Goal: Use online tool/utility

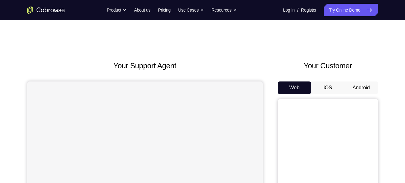
click at [366, 87] on button "Android" at bounding box center [360, 87] width 33 height 13
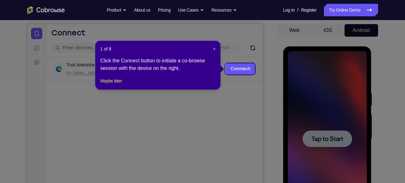
click at [334, 109] on icon at bounding box center [204, 91] width 409 height 183
click at [213, 46] on span "×" at bounding box center [214, 48] width 3 height 5
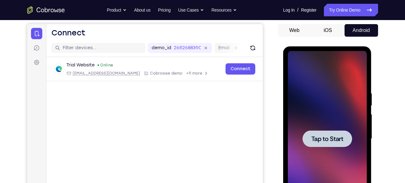
click at [319, 83] on div at bounding box center [327, 138] width 79 height 175
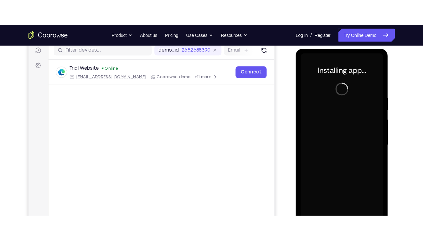
scroll to position [82, 0]
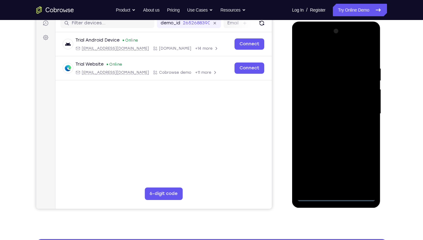
click at [337, 182] on div at bounding box center [336, 113] width 79 height 175
click at [362, 171] on div at bounding box center [336, 113] width 79 height 175
click at [315, 50] on div at bounding box center [336, 113] width 79 height 175
click at [360, 112] on div at bounding box center [336, 113] width 79 height 175
click at [330, 125] on div at bounding box center [336, 113] width 79 height 175
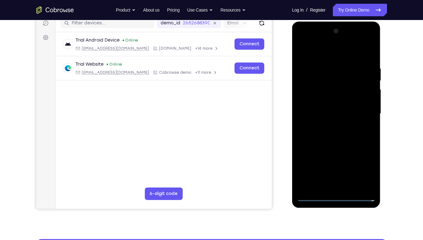
click at [326, 106] on div at bounding box center [336, 113] width 79 height 175
click at [326, 99] on div at bounding box center [336, 113] width 79 height 175
click at [334, 113] on div at bounding box center [336, 113] width 79 height 175
drag, startPoint x: 334, startPoint y: 135, endPoint x: 344, endPoint y: 135, distance: 10.3
click at [344, 135] on div at bounding box center [336, 113] width 79 height 175
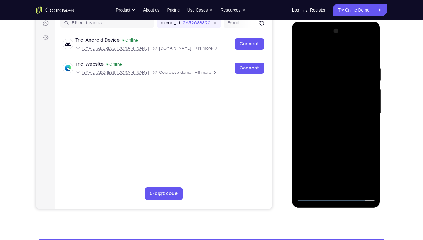
click at [333, 130] on div at bounding box center [336, 113] width 79 height 175
click at [334, 136] on div at bounding box center [336, 113] width 79 height 175
click at [338, 131] on div at bounding box center [336, 113] width 79 height 175
click at [337, 133] on div at bounding box center [336, 113] width 79 height 175
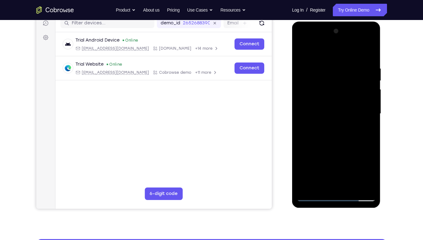
click at [337, 133] on div at bounding box center [336, 113] width 79 height 175
click at [339, 132] on div at bounding box center [336, 113] width 79 height 175
click at [330, 121] on div at bounding box center [336, 113] width 79 height 175
click at [334, 113] on div at bounding box center [336, 113] width 79 height 175
click at [335, 134] on div at bounding box center [336, 113] width 79 height 175
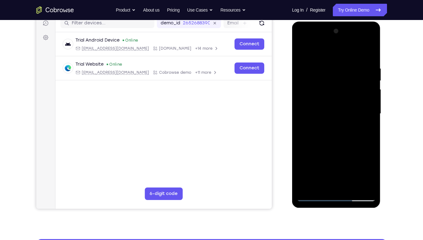
click at [313, 108] on div at bounding box center [336, 113] width 79 height 175
click at [325, 135] on div at bounding box center [336, 113] width 79 height 175
click at [344, 134] on div at bounding box center [336, 113] width 79 height 175
drag, startPoint x: 337, startPoint y: 128, endPoint x: 348, endPoint y: 132, distance: 11.5
drag, startPoint x: 348, startPoint y: 132, endPoint x: 362, endPoint y: 42, distance: 91.3
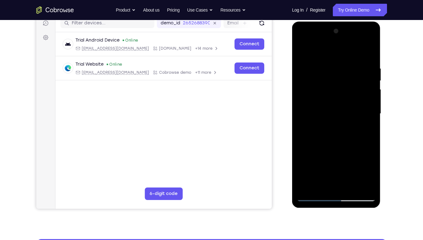
click at [362, 42] on div at bounding box center [336, 113] width 79 height 175
click at [302, 41] on div at bounding box center [336, 113] width 79 height 175
click at [311, 95] on div at bounding box center [336, 113] width 79 height 175
click at [371, 59] on div at bounding box center [336, 113] width 79 height 175
click at [327, 64] on div at bounding box center [336, 113] width 79 height 175
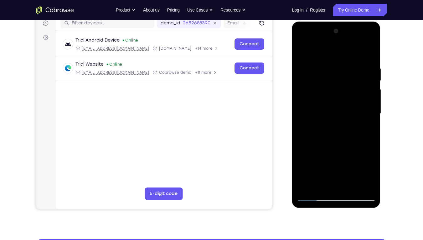
click at [362, 182] on div at bounding box center [336, 113] width 79 height 175
click at [360, 182] on div at bounding box center [336, 113] width 79 height 175
click at [370, 53] on div at bounding box center [336, 113] width 79 height 175
click at [325, 65] on div at bounding box center [336, 113] width 79 height 175
click at [367, 54] on div at bounding box center [336, 113] width 79 height 175
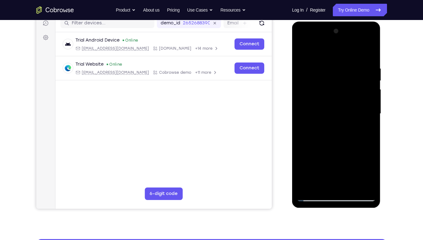
click at [307, 182] on div at bounding box center [336, 113] width 79 height 175
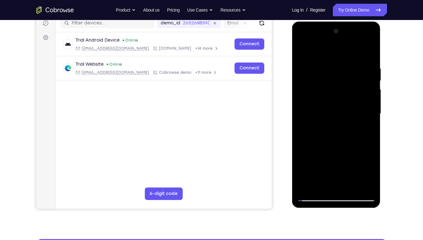
click at [335, 53] on div at bounding box center [336, 113] width 79 height 175
drag, startPoint x: 335, startPoint y: 53, endPoint x: 349, endPoint y: 132, distance: 80.7
click at [349, 132] on div at bounding box center [336, 113] width 79 height 175
click at [372, 112] on div at bounding box center [336, 113] width 79 height 175
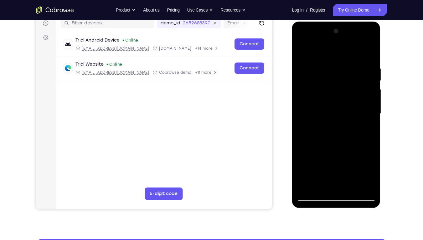
click at [372, 112] on div at bounding box center [336, 113] width 79 height 175
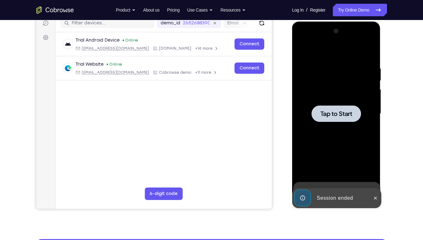
click at [334, 117] on span "Tap to Start" at bounding box center [336, 114] width 32 height 6
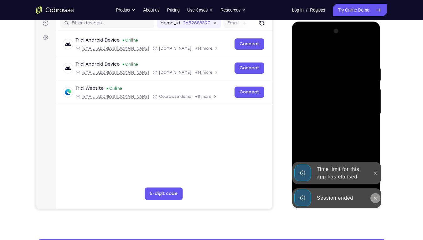
click at [374, 182] on icon at bounding box center [375, 198] width 5 height 5
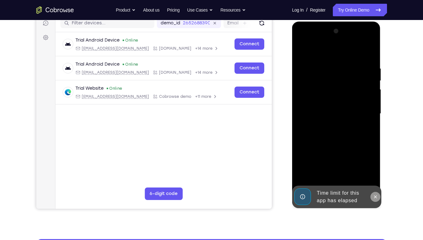
click at [374, 182] on icon at bounding box center [375, 197] width 5 height 5
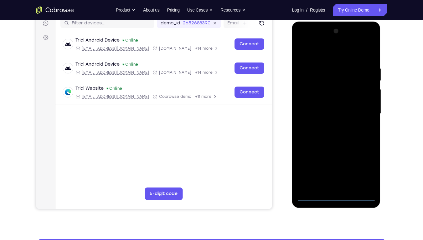
click at [336, 182] on div at bounding box center [336, 113] width 79 height 175
click at [364, 172] on div at bounding box center [336, 113] width 79 height 175
click at [313, 50] on div at bounding box center [336, 113] width 79 height 175
click at [361, 109] on div at bounding box center [336, 113] width 79 height 175
click at [328, 125] on div at bounding box center [336, 113] width 79 height 175
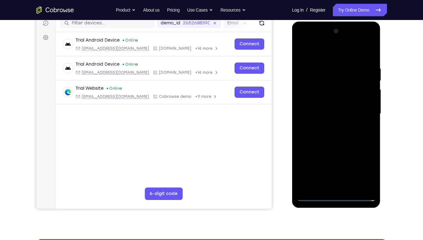
click at [329, 109] on div at bounding box center [336, 113] width 79 height 175
click at [330, 98] on div at bounding box center [336, 113] width 79 height 175
click at [331, 113] on div at bounding box center [336, 113] width 79 height 175
click at [335, 132] on div at bounding box center [336, 113] width 79 height 175
drag, startPoint x: 335, startPoint y: 132, endPoint x: 349, endPoint y: 133, distance: 13.8
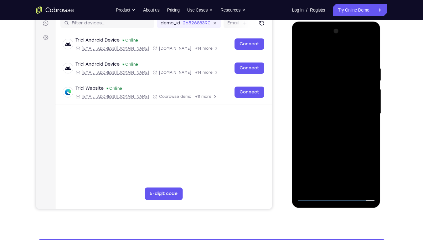
drag, startPoint x: 349, startPoint y: 133, endPoint x: 353, endPoint y: 134, distance: 4.3
click at [353, 134] on div at bounding box center [336, 113] width 79 height 175
click at [335, 114] on div at bounding box center [336, 113] width 79 height 175
click at [348, 134] on div at bounding box center [336, 113] width 79 height 175
click at [335, 134] on div at bounding box center [336, 113] width 79 height 175
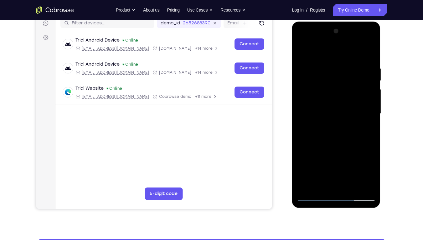
click at [337, 131] on div at bounding box center [336, 113] width 79 height 175
click at [361, 39] on div at bounding box center [336, 113] width 79 height 175
click at [301, 36] on div at bounding box center [336, 113] width 79 height 175
click at [304, 41] on div at bounding box center [336, 113] width 79 height 175
click at [307, 96] on div at bounding box center [336, 113] width 79 height 175
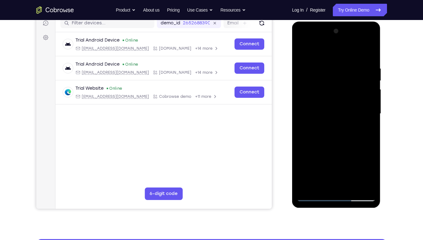
click at [371, 58] on div at bounding box center [336, 113] width 79 height 175
click at [328, 69] on div at bounding box center [336, 113] width 79 height 175
click at [325, 50] on div at bounding box center [336, 113] width 79 height 175
click at [302, 50] on div at bounding box center [336, 113] width 79 height 175
click at [367, 53] on div at bounding box center [336, 113] width 79 height 175
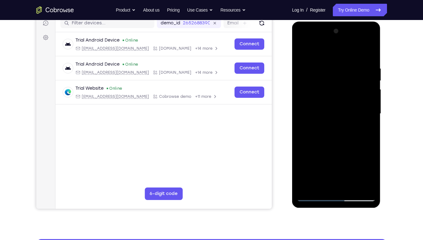
click at [364, 67] on div at bounding box center [336, 113] width 79 height 175
click at [360, 182] on div at bounding box center [336, 113] width 79 height 175
click at [369, 53] on div at bounding box center [336, 113] width 79 height 175
click at [369, 120] on div at bounding box center [336, 113] width 79 height 175
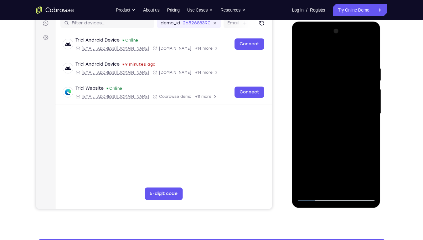
click at [369, 120] on div at bounding box center [336, 113] width 79 height 175
click at [351, 182] on div at bounding box center [336, 113] width 79 height 175
click at [337, 146] on div at bounding box center [336, 113] width 79 height 175
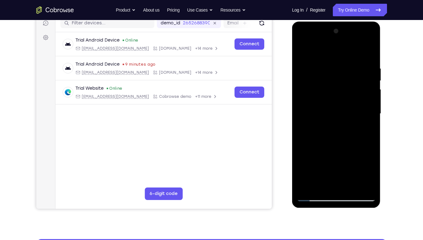
drag, startPoint x: 348, startPoint y: 166, endPoint x: 349, endPoint y: 82, distance: 83.6
click at [349, 82] on div at bounding box center [336, 113] width 79 height 175
click at [336, 163] on div at bounding box center [336, 113] width 79 height 175
click at [324, 182] on div at bounding box center [336, 113] width 79 height 175
click at [319, 182] on div at bounding box center [336, 113] width 79 height 175
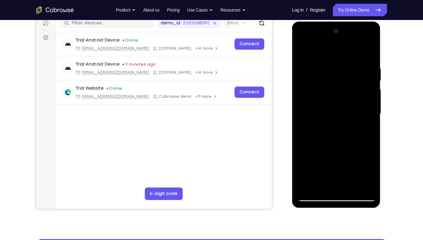
click at [299, 50] on div at bounding box center [336, 113] width 79 height 175
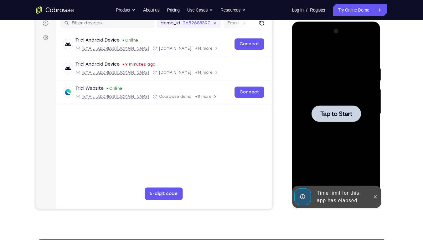
click at [334, 133] on div at bounding box center [336, 113] width 79 height 175
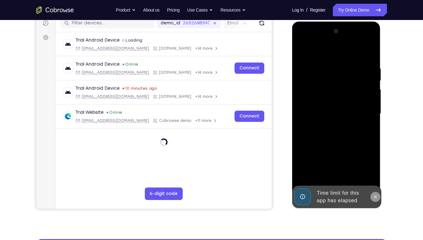
click at [376, 182] on icon at bounding box center [375, 197] width 5 height 5
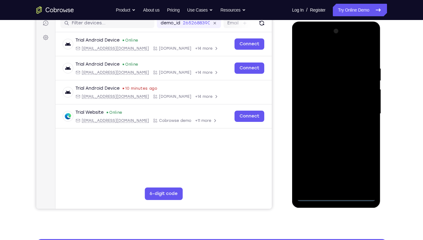
click at [337, 182] on div at bounding box center [336, 113] width 79 height 175
click at [363, 170] on div at bounding box center [336, 113] width 79 height 175
click at [321, 51] on div at bounding box center [336, 113] width 79 height 175
click at [363, 116] on div at bounding box center [336, 113] width 79 height 175
click at [330, 126] on div at bounding box center [336, 113] width 79 height 175
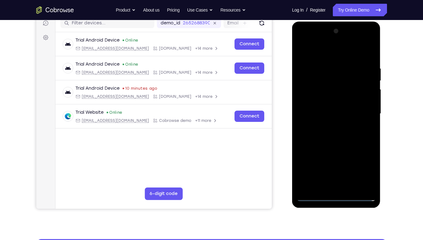
click at [329, 111] on div at bounding box center [336, 113] width 79 height 175
click at [326, 100] on div at bounding box center [336, 113] width 79 height 175
click at [336, 115] on div at bounding box center [336, 113] width 79 height 175
click at [340, 136] on div at bounding box center [336, 113] width 79 height 175
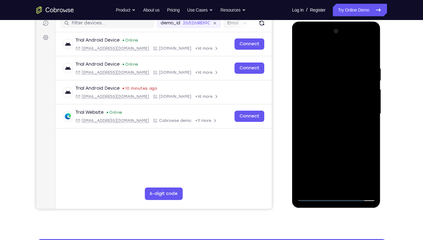
click at [335, 131] on div at bounding box center [336, 113] width 79 height 175
click at [335, 134] on div at bounding box center [336, 113] width 79 height 175
click at [335, 133] on div at bounding box center [336, 113] width 79 height 175
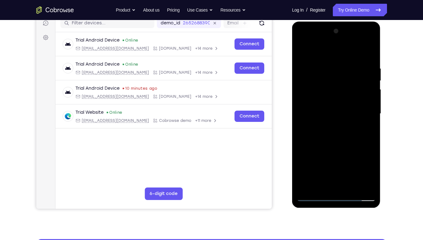
click at [367, 121] on div at bounding box center [336, 113] width 79 height 175
click at [333, 114] on div at bounding box center [336, 113] width 79 height 175
click at [338, 133] on div at bounding box center [336, 113] width 79 height 175
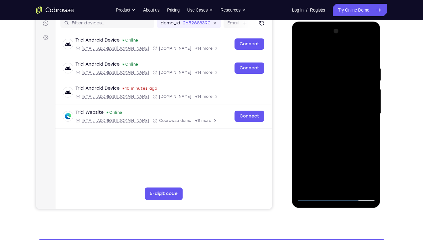
click at [338, 133] on div at bounding box center [336, 113] width 79 height 175
click at [338, 132] on div at bounding box center [336, 113] width 79 height 175
click at [340, 125] on div at bounding box center [336, 113] width 79 height 175
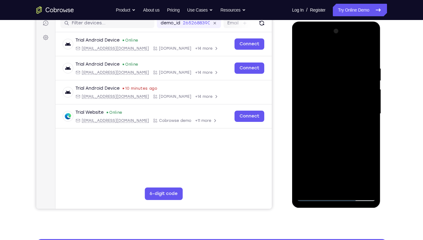
click at [338, 114] on div at bounding box center [336, 113] width 79 height 175
click at [337, 130] on div at bounding box center [336, 113] width 79 height 175
click at [344, 133] on div at bounding box center [336, 113] width 79 height 175
click at [340, 125] on div at bounding box center [336, 113] width 79 height 175
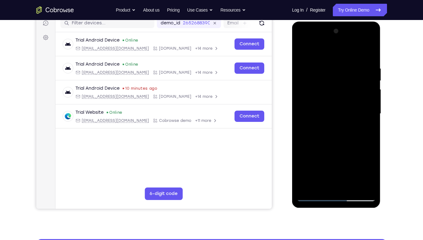
click at [342, 110] on div at bounding box center [336, 113] width 79 height 175
click at [338, 130] on div at bounding box center [336, 113] width 79 height 175
click at [333, 137] on div at bounding box center [336, 113] width 79 height 175
click at [335, 129] on div at bounding box center [336, 113] width 79 height 175
click at [346, 126] on div at bounding box center [336, 113] width 79 height 175
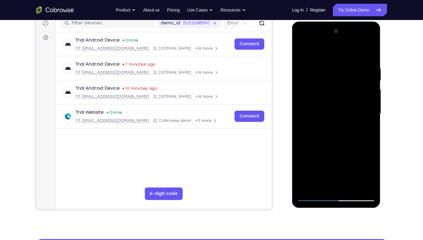
click at [343, 116] on div at bounding box center [336, 113] width 79 height 175
click at [336, 133] on div at bounding box center [336, 113] width 79 height 175
click at [338, 122] on div at bounding box center [336, 113] width 79 height 175
click at [329, 111] on div at bounding box center [336, 113] width 79 height 175
click at [340, 131] on div at bounding box center [336, 113] width 79 height 175
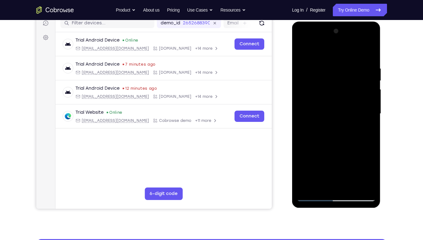
click at [368, 120] on div at bounding box center [336, 113] width 79 height 175
click at [348, 110] on div at bounding box center [336, 113] width 79 height 175
click at [333, 130] on div at bounding box center [336, 113] width 79 height 175
click at [310, 109] on div at bounding box center [336, 113] width 79 height 175
click at [340, 113] on div at bounding box center [336, 113] width 79 height 175
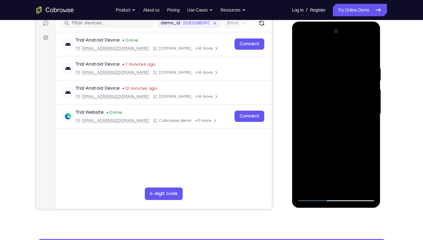
click at [347, 141] on div at bounding box center [336, 113] width 79 height 175
click at [311, 110] on div at bounding box center [336, 113] width 79 height 175
click at [330, 100] on div at bounding box center [336, 113] width 79 height 175
click at [331, 116] on div at bounding box center [336, 113] width 79 height 175
click at [331, 130] on div at bounding box center [336, 113] width 79 height 175
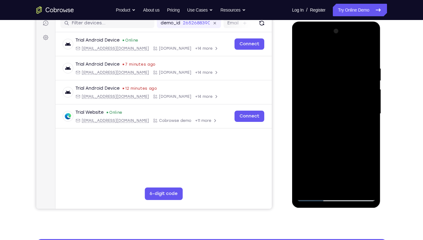
click at [334, 141] on div at bounding box center [336, 113] width 79 height 175
click at [336, 144] on div at bounding box center [336, 113] width 79 height 175
click at [329, 84] on div at bounding box center [336, 113] width 79 height 175
click at [335, 88] on div at bounding box center [336, 113] width 79 height 175
click at [330, 101] on div at bounding box center [336, 113] width 79 height 175
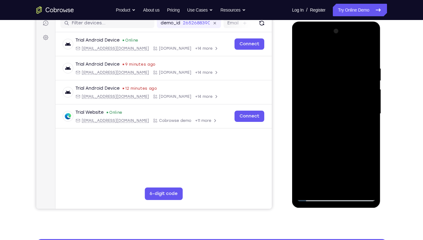
click at [367, 59] on div at bounding box center [336, 113] width 79 height 175
click at [322, 64] on div at bounding box center [336, 113] width 79 height 175
click at [369, 51] on div at bounding box center [336, 113] width 79 height 175
click at [370, 107] on div at bounding box center [336, 113] width 79 height 175
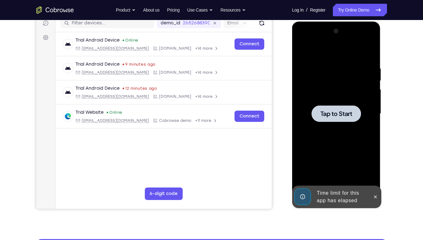
click at [370, 22] on div "Tap to Start" at bounding box center [336, 22] width 89 height 0
click at [370, 107] on div at bounding box center [336, 113] width 79 height 175
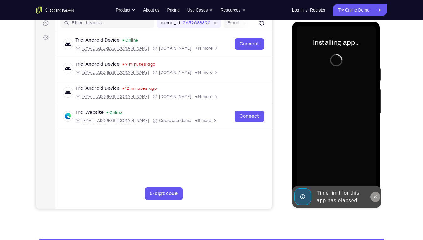
click at [376, 182] on icon at bounding box center [375, 197] width 3 height 3
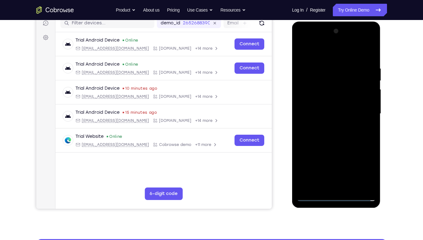
click at [335, 182] on div at bounding box center [336, 113] width 79 height 175
click at [363, 166] on div at bounding box center [336, 113] width 79 height 175
click at [320, 50] on div at bounding box center [336, 113] width 79 height 175
click at [360, 110] on div at bounding box center [336, 113] width 79 height 175
click at [330, 126] on div at bounding box center [336, 113] width 79 height 175
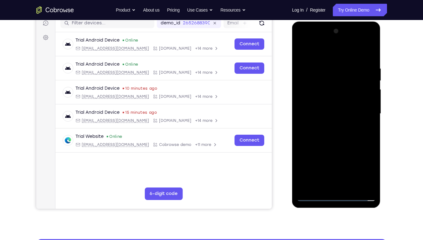
click at [328, 100] on div at bounding box center [336, 113] width 79 height 175
click at [335, 111] on div at bounding box center [336, 113] width 79 height 175
click at [315, 102] on div at bounding box center [336, 113] width 79 height 175
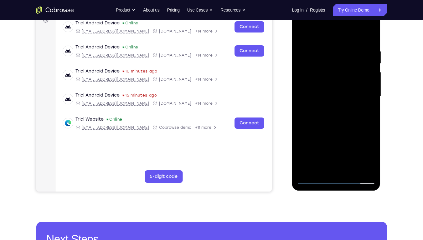
scroll to position [100, 0]
click at [332, 122] on div at bounding box center [336, 96] width 79 height 175
click at [341, 121] on div at bounding box center [336, 96] width 79 height 175
click at [357, 163] on div at bounding box center [336, 96] width 79 height 175
click at [333, 125] on div at bounding box center [336, 96] width 79 height 175
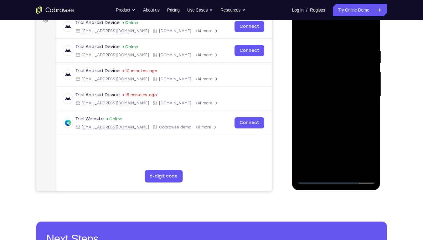
click at [346, 127] on div at bounding box center [336, 96] width 79 height 175
click at [346, 135] on div at bounding box center [336, 96] width 79 height 175
click at [328, 137] on div at bounding box center [336, 96] width 79 height 175
click at [318, 146] on div at bounding box center [336, 96] width 79 height 175
click at [317, 141] on div at bounding box center [336, 96] width 79 height 175
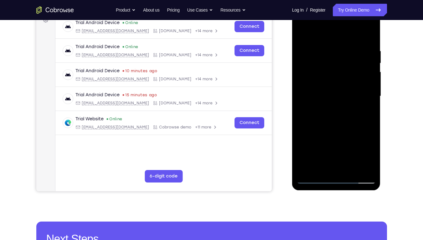
click at [326, 152] on div at bounding box center [336, 96] width 79 height 175
click at [344, 150] on div at bounding box center [336, 96] width 79 height 175
click at [352, 121] on div at bounding box center [336, 96] width 79 height 175
click at [356, 136] on div at bounding box center [336, 96] width 79 height 175
click at [356, 148] on div at bounding box center [336, 96] width 79 height 175
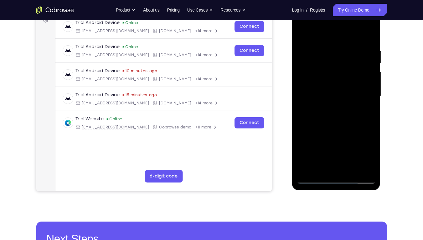
click at [352, 166] on div at bounding box center [336, 96] width 79 height 175
click at [318, 125] on div at bounding box center [336, 96] width 79 height 175
click at [333, 126] on div at bounding box center [336, 96] width 79 height 175
click at [342, 126] on div at bounding box center [336, 96] width 79 height 175
click at [342, 137] on div at bounding box center [336, 96] width 79 height 175
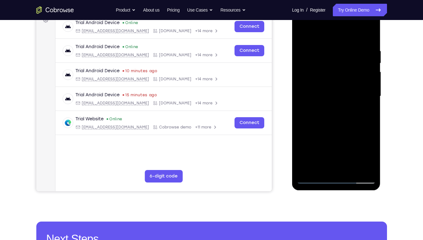
click at [329, 136] on div at bounding box center [336, 96] width 79 height 175
click at [313, 139] on div at bounding box center [336, 96] width 79 height 175
click at [316, 149] on div at bounding box center [336, 96] width 79 height 175
click at [330, 149] on div at bounding box center [336, 96] width 79 height 175
click at [351, 152] on div at bounding box center [336, 96] width 79 height 175
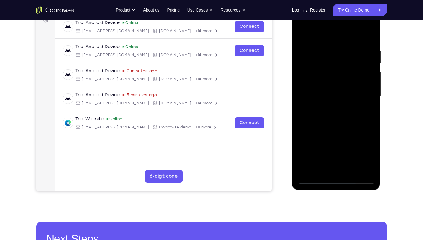
click at [344, 149] on div at bounding box center [336, 96] width 79 height 175
click at [358, 151] on div at bounding box center [336, 96] width 79 height 175
drag, startPoint x: 352, startPoint y: 164, endPoint x: 353, endPoint y: 170, distance: 5.7
click at [353, 170] on div at bounding box center [336, 96] width 79 height 175
click at [354, 166] on div at bounding box center [336, 96] width 79 height 175
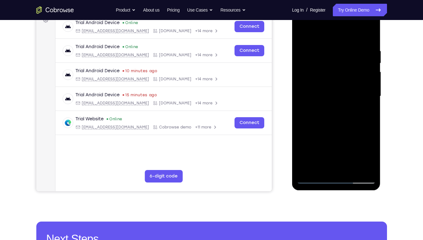
click at [354, 166] on div at bounding box center [336, 96] width 79 height 175
click at [355, 168] on div at bounding box center [336, 96] width 79 height 175
click at [315, 132] on div at bounding box center [336, 96] width 79 height 175
click at [314, 120] on div at bounding box center [336, 96] width 79 height 175
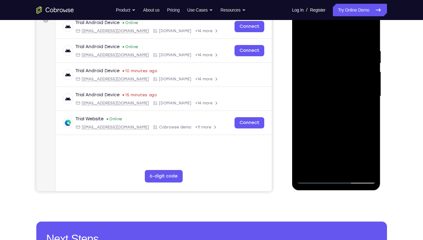
click at [314, 113] on div at bounding box center [336, 96] width 79 height 175
click at [327, 110] on div at bounding box center [336, 96] width 79 height 175
click at [326, 125] on div at bounding box center [336, 96] width 79 height 175
click at [327, 137] on div at bounding box center [336, 96] width 79 height 175
click at [326, 151] on div at bounding box center [336, 96] width 79 height 175
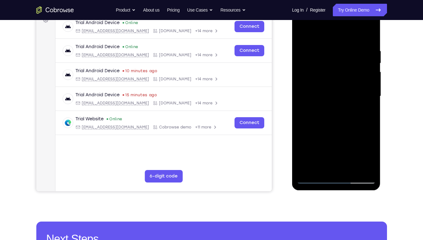
click at [313, 146] on div at bounding box center [336, 96] width 79 height 175
click at [354, 162] on div at bounding box center [336, 96] width 79 height 175
click at [334, 136] on div at bounding box center [336, 96] width 79 height 175
click at [331, 123] on div at bounding box center [336, 96] width 79 height 175
click at [324, 107] on div at bounding box center [336, 96] width 79 height 175
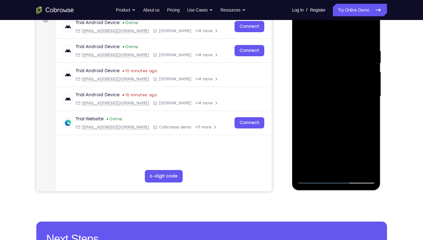
click at [345, 125] on div at bounding box center [336, 96] width 79 height 175
click at [359, 125] on div at bounding box center [336, 96] width 79 height 175
click at [351, 136] on div at bounding box center [336, 96] width 79 height 175
click at [337, 139] on div at bounding box center [336, 96] width 79 height 175
click at [351, 163] on div at bounding box center [336, 96] width 79 height 175
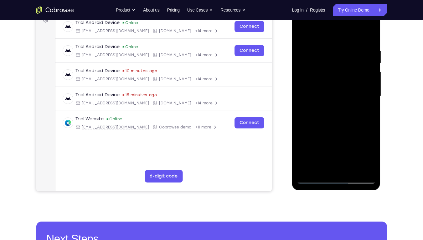
click at [330, 137] on div at bounding box center [336, 96] width 79 height 175
click at [330, 126] on div at bounding box center [336, 96] width 79 height 175
click at [344, 122] on div at bounding box center [336, 96] width 79 height 175
click at [343, 138] on div at bounding box center [336, 96] width 79 height 175
click at [350, 166] on div at bounding box center [336, 96] width 79 height 175
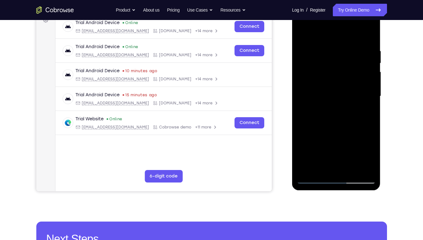
click at [331, 126] on div at bounding box center [336, 96] width 79 height 175
click at [339, 127] on div at bounding box center [336, 96] width 79 height 175
click at [350, 112] on div at bounding box center [336, 96] width 79 height 175
click at [354, 115] on div at bounding box center [336, 96] width 79 height 175
click at [354, 122] on div at bounding box center [336, 96] width 79 height 175
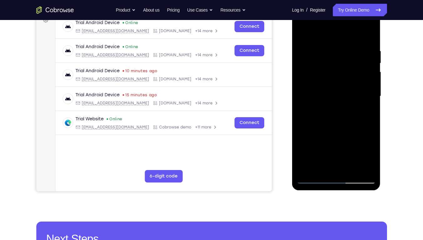
click at [355, 137] on div at bounding box center [336, 96] width 79 height 175
click at [341, 133] on div at bounding box center [336, 96] width 79 height 175
click at [328, 135] on div at bounding box center [336, 96] width 79 height 175
click at [355, 167] on div at bounding box center [336, 96] width 79 height 175
drag, startPoint x: 354, startPoint y: 165, endPoint x: 350, endPoint y: 173, distance: 9.7
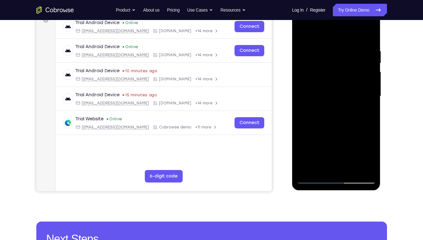
click at [350, 173] on div at bounding box center [336, 96] width 79 height 175
click at [350, 164] on div at bounding box center [336, 96] width 79 height 175
click at [317, 111] on div at bounding box center [336, 96] width 79 height 175
click at [317, 124] on div at bounding box center [336, 96] width 79 height 175
click at [324, 123] on div at bounding box center [336, 96] width 79 height 175
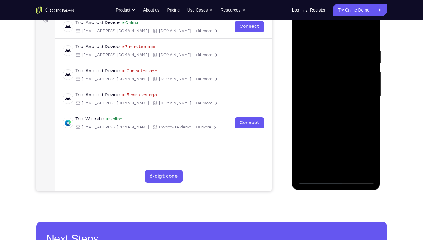
click at [356, 165] on div at bounding box center [336, 96] width 79 height 175
click at [326, 137] on div at bounding box center [336, 96] width 79 height 175
click at [328, 123] on div at bounding box center [336, 96] width 79 height 175
click at [341, 140] on div at bounding box center [336, 96] width 79 height 175
click at [355, 163] on div at bounding box center [336, 96] width 79 height 175
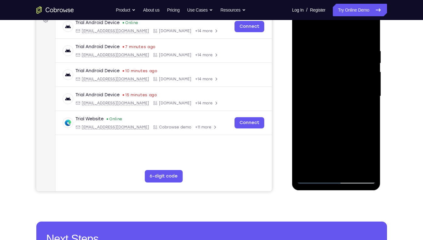
click at [331, 137] on div at bounding box center [336, 96] width 79 height 175
click at [343, 137] on div at bounding box center [336, 96] width 79 height 175
click at [354, 138] on div at bounding box center [336, 96] width 79 height 175
click at [354, 150] on div at bounding box center [336, 96] width 79 height 175
click at [342, 152] on div at bounding box center [336, 96] width 79 height 175
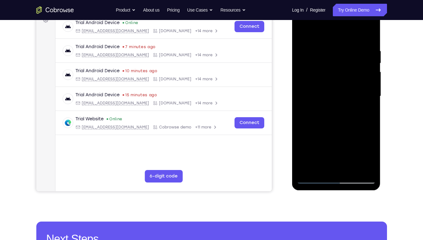
click at [332, 150] on div at bounding box center [336, 96] width 79 height 175
click at [358, 166] on div at bounding box center [336, 96] width 79 height 175
click at [316, 120] on div at bounding box center [336, 96] width 79 height 175
click at [314, 110] on div at bounding box center [336, 96] width 79 height 175
click at [330, 115] on div at bounding box center [336, 96] width 79 height 175
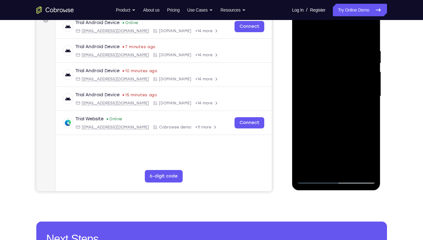
click at [330, 119] on div at bounding box center [336, 96] width 79 height 175
click at [332, 137] on div at bounding box center [336, 96] width 79 height 175
click at [315, 135] on div at bounding box center [336, 96] width 79 height 175
click at [355, 161] on div at bounding box center [336, 96] width 79 height 175
click at [314, 133] on div at bounding box center [336, 96] width 79 height 175
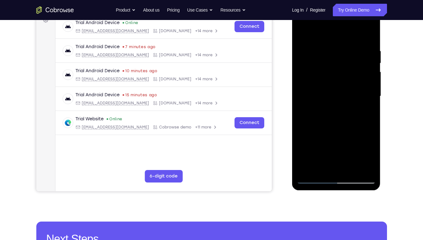
click at [317, 123] on div at bounding box center [336, 96] width 79 height 175
click at [317, 111] on div at bounding box center [336, 96] width 79 height 175
click at [326, 110] on div at bounding box center [336, 96] width 79 height 175
click at [328, 123] on div at bounding box center [336, 96] width 79 height 175
click at [326, 139] on div at bounding box center [336, 96] width 79 height 175
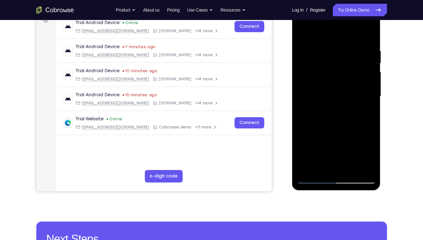
click at [314, 148] on div at bounding box center [336, 96] width 79 height 175
click at [355, 164] on div at bounding box center [336, 96] width 79 height 175
click at [343, 136] on div at bounding box center [336, 96] width 79 height 175
click at [341, 124] on div at bounding box center [336, 96] width 79 height 175
click at [351, 124] on div at bounding box center [336, 96] width 79 height 175
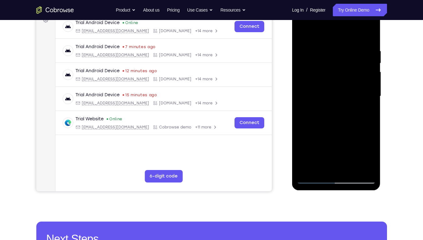
click at [357, 137] on div at bounding box center [336, 96] width 79 height 175
click at [347, 165] on div at bounding box center [336, 96] width 79 height 175
click at [346, 137] on div at bounding box center [336, 96] width 79 height 175
click at [354, 138] on div at bounding box center [336, 96] width 79 height 175
click at [350, 128] on div at bounding box center [336, 96] width 79 height 175
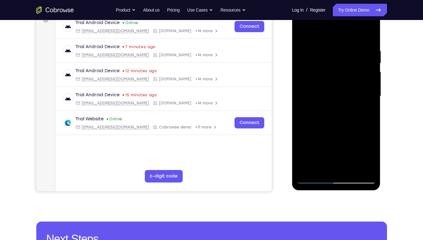
click at [344, 125] on div at bounding box center [336, 96] width 79 height 175
click at [345, 114] on div at bounding box center [336, 96] width 79 height 175
click at [352, 114] on div at bounding box center [336, 96] width 79 height 175
click at [356, 166] on div at bounding box center [336, 96] width 79 height 175
click at [343, 122] on div at bounding box center [336, 96] width 79 height 175
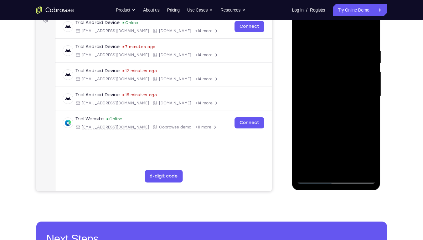
click at [359, 120] on div at bounding box center [336, 96] width 79 height 175
click at [355, 132] on div at bounding box center [336, 96] width 79 height 175
click at [345, 132] on div at bounding box center [336, 96] width 79 height 175
click at [342, 109] on div at bounding box center [336, 96] width 79 height 175
click at [352, 110] on div at bounding box center [336, 96] width 79 height 175
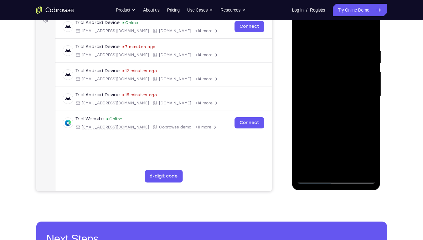
click at [353, 166] on div at bounding box center [336, 96] width 79 height 175
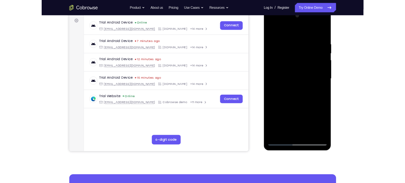
scroll to position [92, 0]
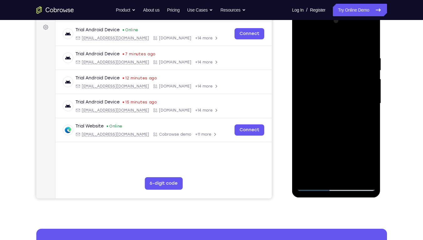
click at [330, 148] on div at bounding box center [336, 103] width 79 height 175
click at [314, 146] on div at bounding box center [336, 103] width 79 height 175
click at [318, 156] on div at bounding box center [336, 103] width 79 height 175
click at [334, 159] on div at bounding box center [336, 103] width 79 height 175
click at [345, 156] on div at bounding box center [336, 103] width 79 height 175
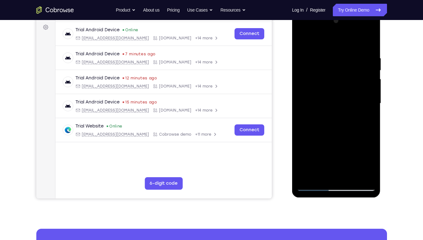
click at [357, 166] on div at bounding box center [336, 103] width 79 height 175
click at [354, 159] on div at bounding box center [336, 103] width 79 height 175
click at [355, 150] on div at bounding box center [336, 103] width 79 height 175
click at [342, 144] on div at bounding box center [336, 103] width 79 height 175
click at [355, 147] on div at bounding box center [336, 103] width 79 height 175
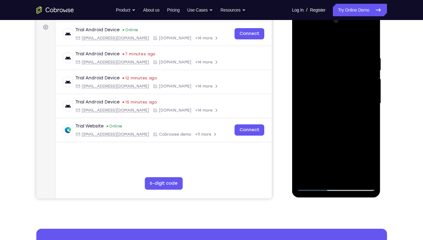
click at [352, 158] on div at bounding box center [336, 103] width 79 height 175
click at [352, 147] on div at bounding box center [336, 103] width 79 height 175
click at [357, 171] on div at bounding box center [336, 103] width 79 height 175
click at [337, 144] on div at bounding box center [336, 103] width 79 height 175
click at [329, 143] on div at bounding box center [336, 103] width 79 height 175
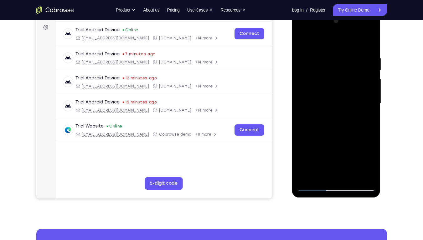
click at [334, 131] on div at bounding box center [336, 103] width 79 height 175
click at [340, 132] on div at bounding box center [336, 103] width 79 height 175
click at [352, 140] on div at bounding box center [336, 103] width 79 height 175
click at [355, 172] on div at bounding box center [336, 103] width 79 height 175
click at [344, 145] on div at bounding box center [336, 103] width 79 height 175
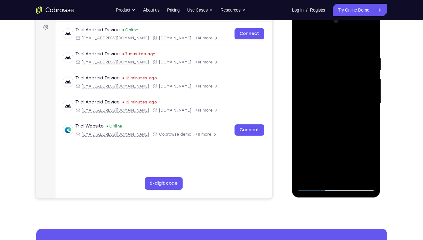
click at [330, 148] on div at bounding box center [336, 103] width 79 height 175
click at [331, 131] on div at bounding box center [336, 103] width 79 height 175
click at [341, 130] on div at bounding box center [336, 103] width 79 height 175
click at [358, 136] on div at bounding box center [336, 103] width 79 height 175
click at [356, 141] on div at bounding box center [336, 103] width 79 height 175
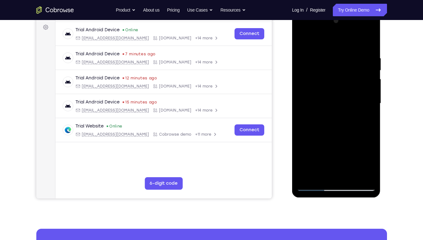
click at [355, 172] on div at bounding box center [336, 103] width 79 height 175
click at [329, 130] on div at bounding box center [336, 103] width 79 height 175
click at [338, 140] on div at bounding box center [336, 103] width 79 height 175
click at [340, 135] on div at bounding box center [336, 103] width 79 height 175
click at [333, 143] on div at bounding box center [336, 103] width 79 height 175
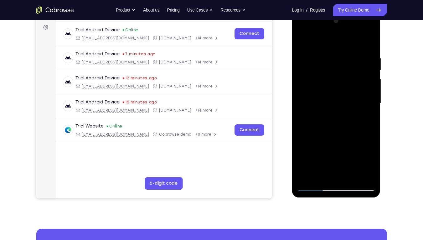
click at [340, 156] on div at bounding box center [336, 103] width 79 height 175
click at [355, 160] on div at bounding box center [336, 103] width 79 height 175
click at [358, 173] on div at bounding box center [336, 103] width 79 height 175
click at [313, 130] on div at bounding box center [336, 103] width 79 height 175
click at [314, 140] on div at bounding box center [336, 103] width 79 height 175
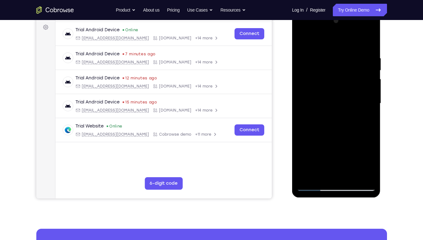
click at [329, 144] on div at bounding box center [336, 103] width 79 height 175
click at [351, 175] on div at bounding box center [336, 103] width 79 height 175
click at [328, 143] on div at bounding box center [336, 103] width 79 height 175
click at [317, 145] on div at bounding box center [336, 103] width 79 height 175
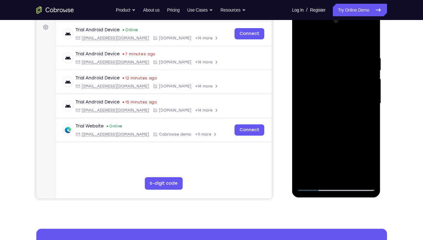
click at [346, 146] on div at bounding box center [336, 103] width 79 height 175
click at [355, 172] on div at bounding box center [336, 103] width 79 height 175
click at [333, 142] on div at bounding box center [336, 103] width 79 height 175
click at [332, 126] on div at bounding box center [336, 103] width 79 height 175
click at [338, 129] on div at bounding box center [336, 103] width 79 height 175
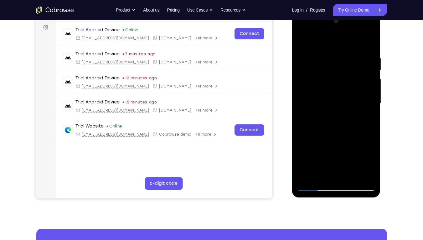
click at [344, 145] on div at bounding box center [336, 103] width 79 height 175
click at [343, 156] on div at bounding box center [336, 103] width 79 height 175
click at [332, 154] on div at bounding box center [336, 103] width 79 height 175
click at [352, 174] on div at bounding box center [336, 103] width 79 height 175
click at [329, 142] on div at bounding box center [336, 103] width 79 height 175
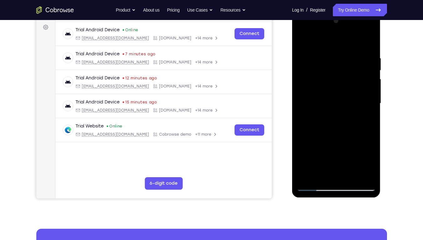
click at [328, 138] on div at bounding box center [336, 103] width 79 height 175
click at [339, 133] on div at bounding box center [336, 103] width 79 height 175
click at [346, 145] on div at bounding box center [336, 103] width 79 height 175
click at [359, 144] on div at bounding box center [336, 103] width 79 height 175
click at [353, 171] on div at bounding box center [336, 103] width 79 height 175
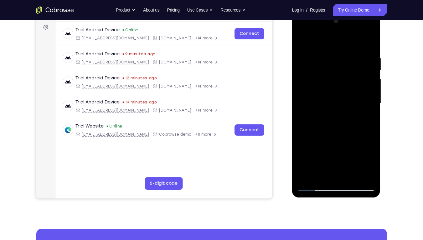
click at [330, 158] on div at bounding box center [336, 103] width 79 height 175
click at [330, 146] on div at bounding box center [336, 103] width 79 height 175
click at [340, 145] on div at bounding box center [336, 103] width 79 height 175
click at [340, 155] on div at bounding box center [336, 103] width 79 height 175
click at [351, 171] on div at bounding box center [336, 103] width 79 height 175
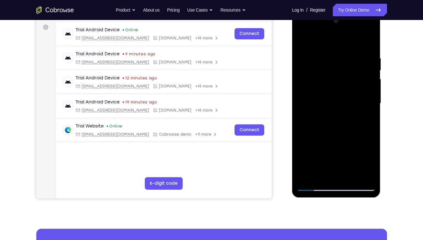
click at [344, 144] on div at bounding box center [336, 103] width 79 height 175
click at [344, 132] on div at bounding box center [336, 103] width 79 height 175
click at [333, 131] on div at bounding box center [336, 103] width 79 height 175
click at [331, 141] on div at bounding box center [336, 103] width 79 height 175
click at [360, 145] on div at bounding box center [336, 103] width 79 height 175
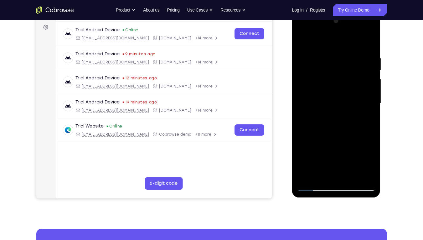
click at [353, 137] on div at bounding box center [336, 103] width 79 height 175
click at [344, 156] on div at bounding box center [336, 103] width 79 height 175
click at [355, 161] on div at bounding box center [336, 103] width 79 height 175
click at [333, 156] on div at bounding box center [336, 103] width 79 height 175
click at [352, 172] on div at bounding box center [336, 103] width 79 height 175
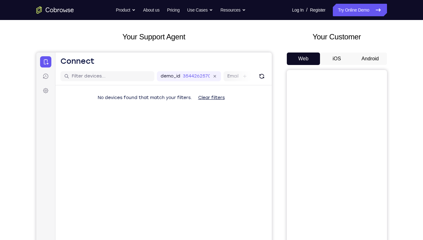
scroll to position [29, 0]
click at [375, 56] on button "Android" at bounding box center [369, 58] width 33 height 13
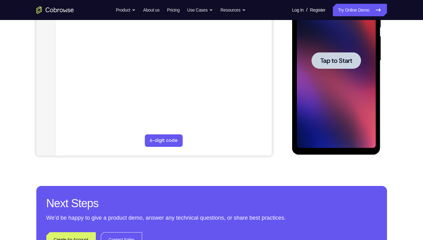
scroll to position [0, 0]
drag, startPoint x: 666, startPoint y: 39, endPoint x: 366, endPoint y: 131, distance: 313.3
click at [366, 131] on div at bounding box center [336, 60] width 79 height 175
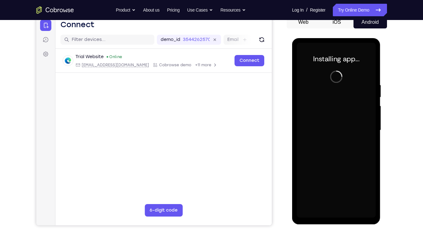
scroll to position [60, 0]
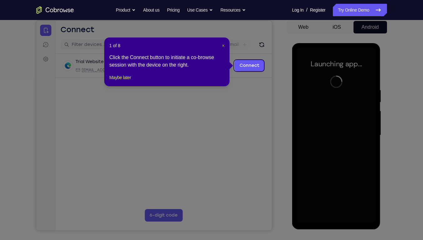
click at [223, 44] on span "×" at bounding box center [223, 45] width 3 height 5
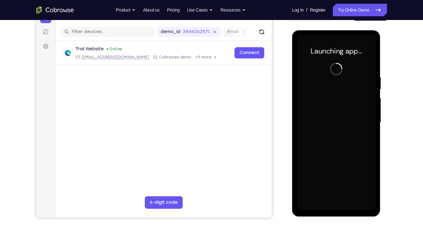
scroll to position [73, 0]
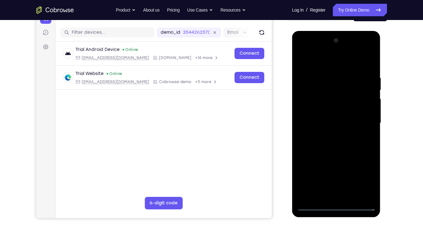
drag, startPoint x: 331, startPoint y: 205, endPoint x: 338, endPoint y: 207, distance: 7.4
click at [338, 182] on div at bounding box center [336, 123] width 79 height 175
click at [362, 179] on div at bounding box center [336, 123] width 79 height 175
click at [319, 58] on div at bounding box center [336, 123] width 79 height 175
click at [367, 122] on div at bounding box center [336, 123] width 79 height 175
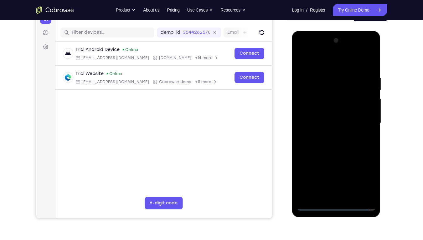
drag, startPoint x: 329, startPoint y: 134, endPoint x: 355, endPoint y: 118, distance: 30.5
click at [355, 118] on div at bounding box center [336, 123] width 79 height 175
click at [345, 108] on div at bounding box center [336, 123] width 79 height 175
click at [341, 123] on div at bounding box center [336, 123] width 79 height 175
click at [330, 144] on div at bounding box center [336, 123] width 79 height 175
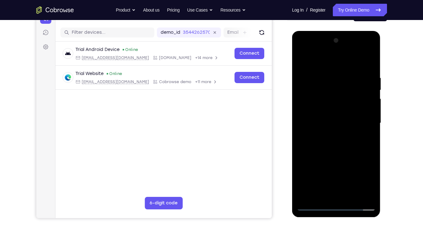
click at [326, 133] on div at bounding box center [336, 123] width 79 height 175
click at [367, 111] on div at bounding box center [336, 123] width 79 height 175
click at [339, 124] on div at bounding box center [336, 123] width 79 height 175
click at [332, 145] on div at bounding box center [336, 123] width 79 height 175
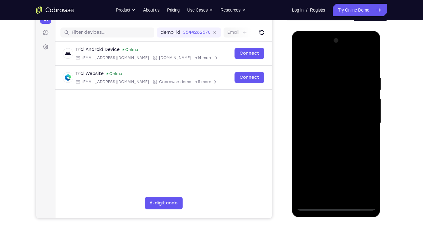
click at [334, 138] on div at bounding box center [336, 123] width 79 height 175
click at [334, 141] on div at bounding box center [336, 123] width 79 height 175
click at [327, 123] on div at bounding box center [336, 123] width 79 height 175
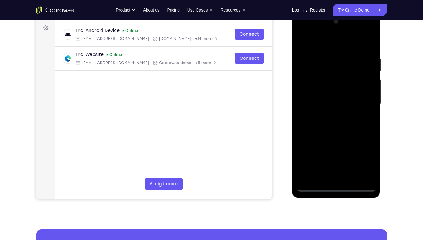
scroll to position [92, 0]
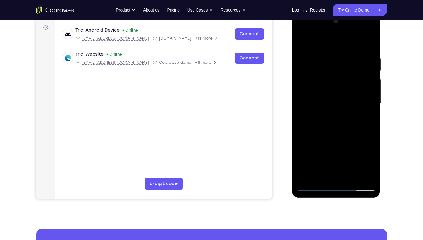
click at [332, 119] on div at bounding box center [336, 103] width 79 height 175
click at [340, 140] on div at bounding box center [336, 103] width 79 height 175
click at [364, 73] on div at bounding box center [336, 103] width 79 height 175
click at [335, 104] on div at bounding box center [336, 103] width 79 height 175
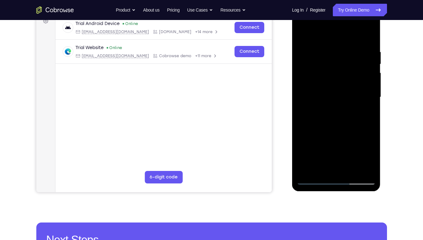
scroll to position [94, 0]
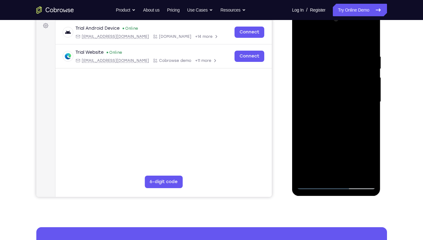
drag, startPoint x: 338, startPoint y: 138, endPoint x: 332, endPoint y: 102, distance: 36.2
click at [332, 102] on div at bounding box center [336, 101] width 79 height 175
click at [338, 171] on div at bounding box center [336, 101] width 79 height 175
click at [331, 125] on div at bounding box center [336, 101] width 79 height 175
drag, startPoint x: 333, startPoint y: 153, endPoint x: 326, endPoint y: 122, distance: 31.6
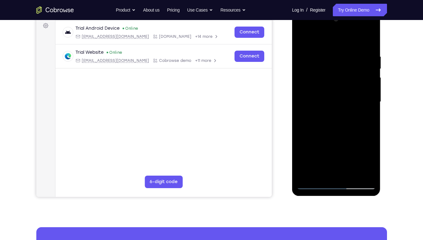
click at [326, 122] on div at bounding box center [336, 101] width 79 height 175
drag, startPoint x: 320, startPoint y: 113, endPoint x: 326, endPoint y: 156, distance: 43.9
click at [326, 156] on div at bounding box center [336, 101] width 79 height 175
click at [300, 41] on div at bounding box center [336, 101] width 79 height 175
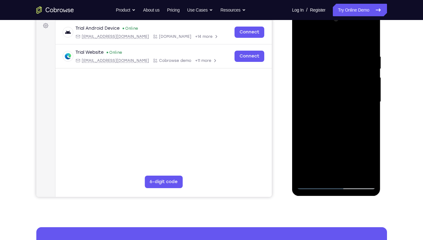
click at [363, 28] on div at bounding box center [336, 101] width 79 height 175
click at [303, 25] on div at bounding box center [336, 101] width 79 height 175
click at [311, 84] on div at bounding box center [336, 101] width 79 height 175
click at [328, 113] on div at bounding box center [336, 101] width 79 height 175
click at [325, 95] on div at bounding box center [336, 101] width 79 height 175
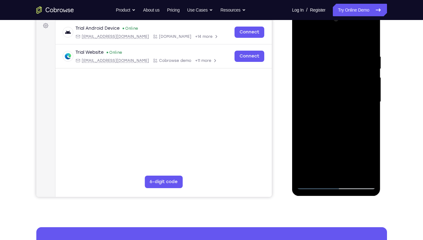
click at [325, 91] on div at bounding box center [336, 101] width 79 height 175
click at [329, 98] on div at bounding box center [336, 101] width 79 height 175
click at [331, 100] on div at bounding box center [336, 101] width 79 height 175
click at [336, 122] on div at bounding box center [336, 101] width 79 height 175
drag, startPoint x: 336, startPoint y: 122, endPoint x: 339, endPoint y: 122, distance: 3.8
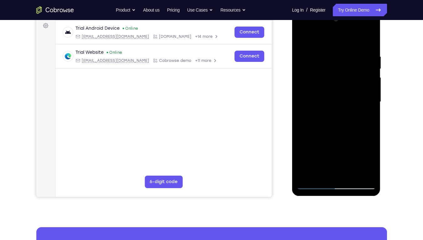
click at [339, 122] on div at bounding box center [336, 101] width 79 height 175
click at [331, 99] on div at bounding box center [336, 101] width 79 height 175
click at [323, 122] on div at bounding box center [336, 101] width 79 height 175
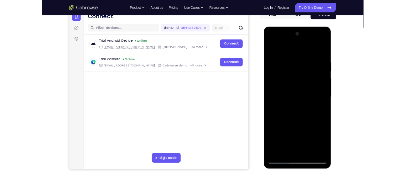
scroll to position [69, 0]
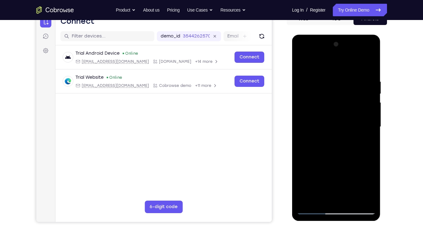
click at [340, 145] on div at bounding box center [336, 126] width 79 height 175
click at [339, 147] on div at bounding box center [336, 126] width 79 height 175
click at [336, 141] on div at bounding box center [336, 126] width 79 height 175
click at [360, 54] on div at bounding box center [336, 126] width 79 height 175
click at [305, 59] on div at bounding box center [336, 126] width 79 height 175
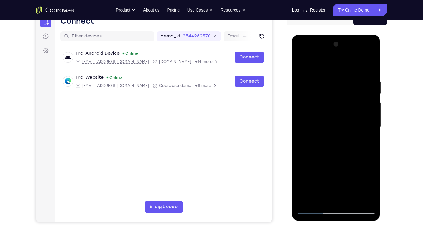
click at [310, 108] on div at bounding box center [336, 126] width 79 height 175
click at [367, 74] on div at bounding box center [336, 126] width 79 height 175
click at [366, 78] on div at bounding box center [336, 126] width 79 height 175
click at [361, 182] on div at bounding box center [336, 126] width 79 height 175
click at [370, 67] on div at bounding box center [336, 126] width 79 height 175
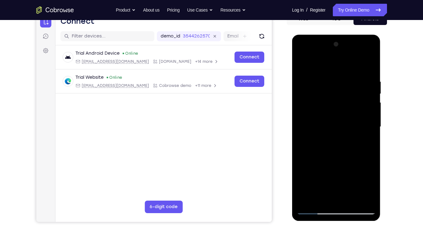
click at [372, 153] on div at bounding box center [336, 126] width 79 height 175
click at [312, 97] on div at bounding box center [336, 126] width 79 height 175
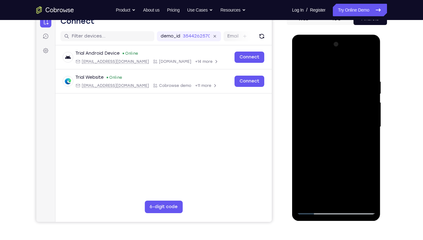
click at [317, 169] on div at bounding box center [336, 126] width 79 height 175
click at [302, 64] on div at bounding box center [336, 126] width 79 height 175
click at [326, 158] on div at bounding box center [336, 126] width 79 height 175
click at [370, 98] on div at bounding box center [336, 126] width 79 height 175
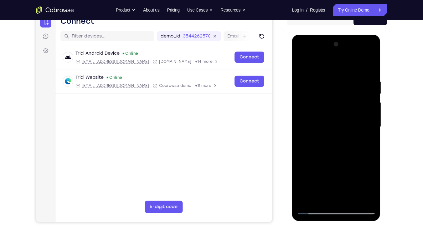
click at [371, 111] on div at bounding box center [336, 126] width 79 height 175
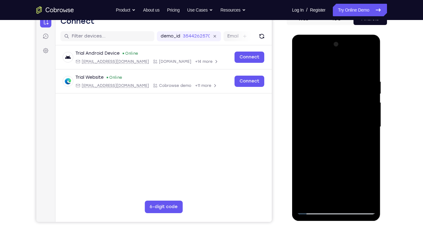
click at [371, 111] on div at bounding box center [336, 126] width 79 height 175
click at [304, 182] on div at bounding box center [336, 126] width 79 height 175
click at [342, 76] on div at bounding box center [336, 126] width 79 height 175
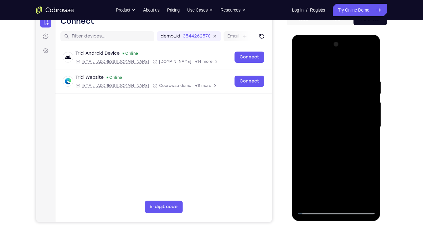
click at [368, 67] on div at bounding box center [336, 126] width 79 height 175
click at [350, 182] on div at bounding box center [336, 126] width 79 height 175
click at [337, 155] on div at bounding box center [336, 126] width 79 height 175
drag, startPoint x: 335, startPoint y: 180, endPoint x: 343, endPoint y: 95, distance: 84.8
click at [343, 95] on div at bounding box center [336, 126] width 79 height 175
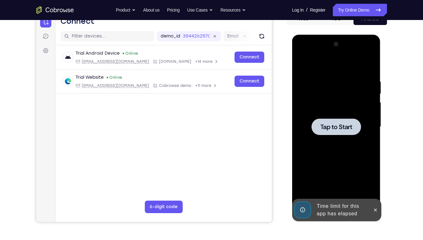
click at [338, 157] on div at bounding box center [336, 126] width 79 height 175
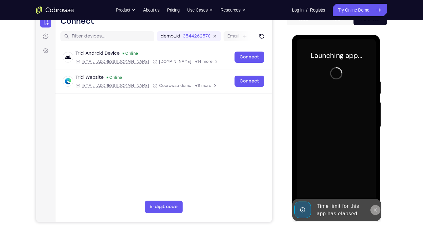
click at [374, 182] on icon at bounding box center [375, 210] width 5 height 5
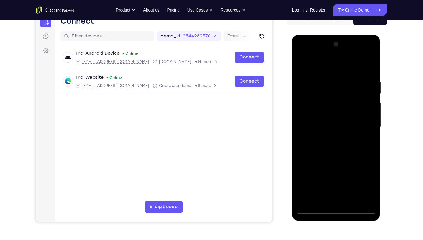
click at [338, 182] on div at bounding box center [336, 126] width 79 height 175
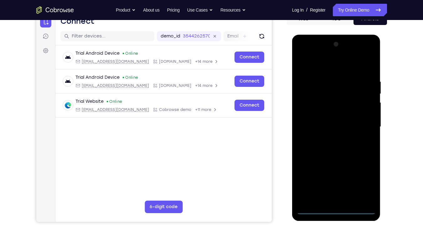
click at [367, 181] on div at bounding box center [336, 126] width 79 height 175
click at [322, 65] on div at bounding box center [336, 126] width 79 height 175
click at [363, 124] on div at bounding box center [336, 126] width 79 height 175
click at [342, 182] on div at bounding box center [336, 126] width 79 height 175
click at [332, 119] on div at bounding box center [336, 126] width 79 height 175
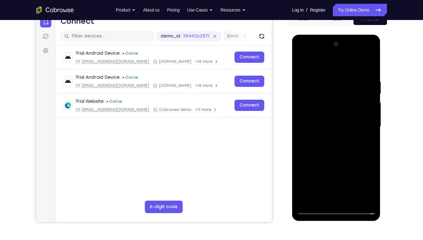
click at [330, 112] on div at bounding box center [336, 126] width 79 height 175
click at [336, 129] on div at bounding box center [336, 126] width 79 height 175
click at [336, 146] on div at bounding box center [336, 126] width 79 height 175
drag, startPoint x: 336, startPoint y: 146, endPoint x: 340, endPoint y: 146, distance: 4.4
click at [340, 146] on div at bounding box center [336, 126] width 79 height 175
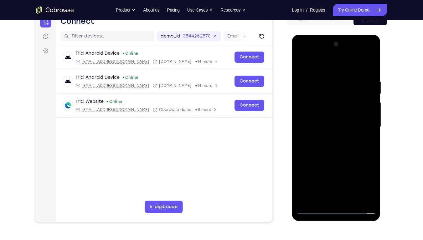
click at [339, 145] on div at bounding box center [336, 126] width 79 height 175
click at [369, 133] on div at bounding box center [336, 126] width 79 height 175
click at [366, 114] on div at bounding box center [336, 126] width 79 height 175
click at [329, 129] on div at bounding box center [336, 126] width 79 height 175
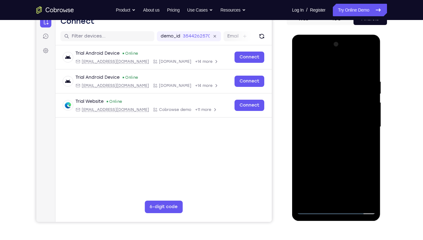
click at [327, 145] on div at bounding box center [336, 126] width 79 height 175
click at [340, 144] on div at bounding box center [336, 126] width 79 height 175
click at [338, 147] on div at bounding box center [336, 126] width 79 height 175
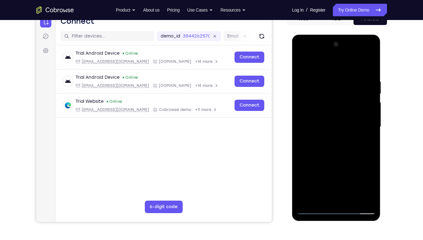
click at [338, 147] on div at bounding box center [336, 126] width 79 height 175
click at [343, 143] on div at bounding box center [336, 126] width 79 height 175
click at [369, 114] on div at bounding box center [336, 126] width 79 height 175
click at [366, 114] on div at bounding box center [336, 126] width 79 height 175
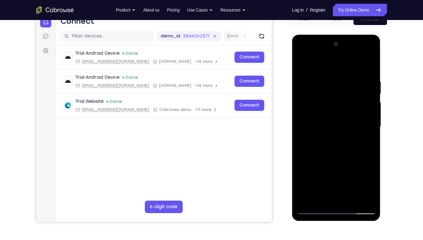
click at [343, 126] on div at bounding box center [336, 126] width 79 height 175
click at [343, 149] on div at bounding box center [336, 126] width 79 height 175
click at [345, 144] on div at bounding box center [336, 126] width 79 height 175
click at [342, 143] on div at bounding box center [336, 126] width 79 height 175
click at [363, 54] on div at bounding box center [336, 126] width 79 height 175
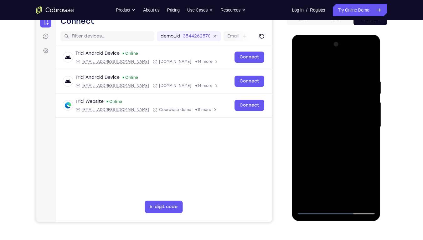
click at [308, 53] on div at bounding box center [336, 126] width 79 height 175
click at [311, 106] on div at bounding box center [336, 126] width 79 height 175
click at [342, 182] on div at bounding box center [336, 126] width 79 height 175
click at [333, 122] on div at bounding box center [336, 126] width 79 height 175
click at [326, 94] on div at bounding box center [336, 126] width 79 height 175
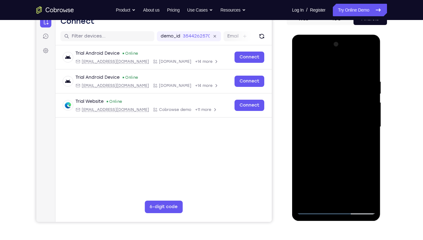
click at [326, 111] on div at bounding box center [336, 126] width 79 height 175
click at [327, 128] on div at bounding box center [336, 126] width 79 height 175
click at [334, 149] on div at bounding box center [336, 126] width 79 height 175
click at [333, 143] on div at bounding box center [336, 126] width 79 height 175
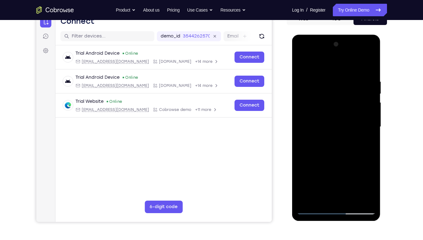
click at [337, 148] on div at bounding box center [336, 126] width 79 height 175
click at [336, 145] on div at bounding box center [336, 126] width 79 height 175
click at [336, 150] on div at bounding box center [336, 126] width 79 height 175
click at [336, 146] on div at bounding box center [336, 126] width 79 height 175
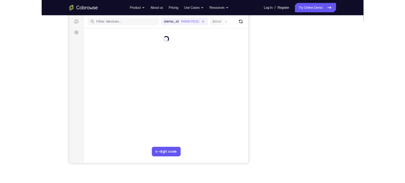
scroll to position [74, 0]
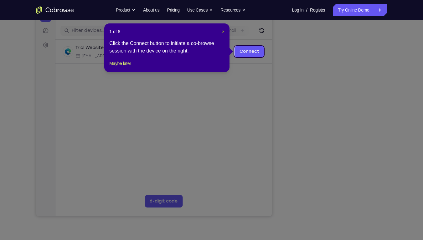
click at [223, 32] on span "×" at bounding box center [223, 31] width 3 height 5
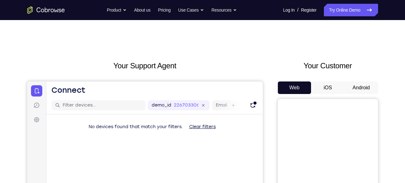
click at [360, 94] on div "Web iOS Android" at bounding box center [328, 186] width 100 height 210
click at [360, 92] on button "Android" at bounding box center [360, 87] width 33 height 13
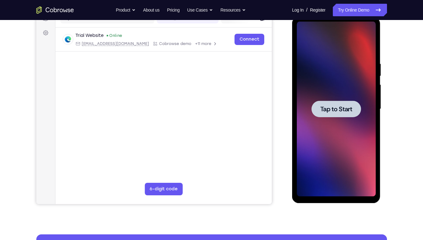
click at [355, 82] on div at bounding box center [336, 109] width 79 height 175
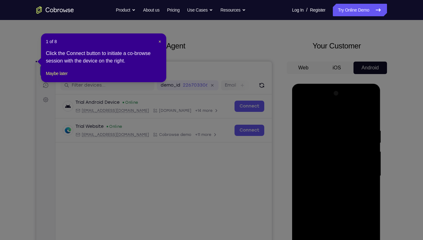
scroll to position [19, 0]
click at [159, 41] on span "×" at bounding box center [159, 41] width 3 height 5
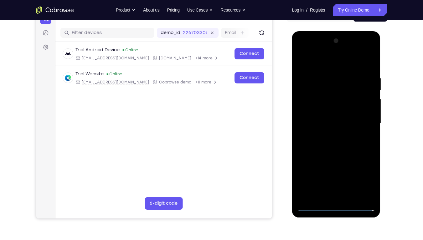
scroll to position [76, 0]
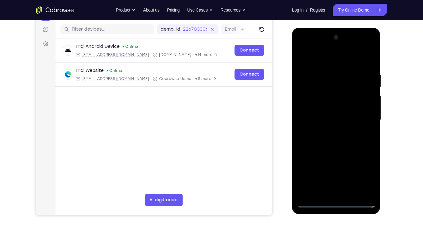
click at [336, 182] on div at bounding box center [336, 120] width 79 height 175
click at [360, 174] on div at bounding box center [336, 120] width 79 height 175
click at [334, 59] on div at bounding box center [336, 120] width 79 height 175
click at [360, 117] on div at bounding box center [336, 120] width 79 height 175
click at [326, 134] on div at bounding box center [336, 120] width 79 height 175
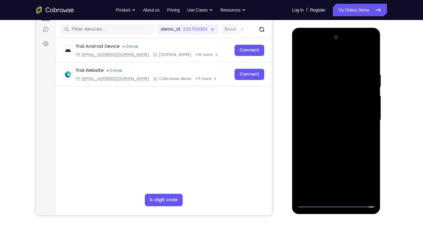
click at [329, 134] on div at bounding box center [336, 120] width 79 height 175
click at [327, 104] on div at bounding box center [336, 120] width 79 height 175
click at [336, 119] on div at bounding box center [336, 120] width 79 height 175
click at [335, 141] on div at bounding box center [336, 120] width 79 height 175
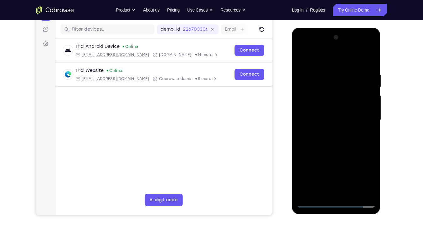
click at [335, 151] on div at bounding box center [336, 120] width 79 height 175
click at [338, 151] on div at bounding box center [336, 120] width 79 height 175
click at [334, 94] on div at bounding box center [336, 120] width 79 height 175
click at [334, 90] on div at bounding box center [336, 120] width 79 height 175
click at [338, 105] on div at bounding box center [336, 120] width 79 height 175
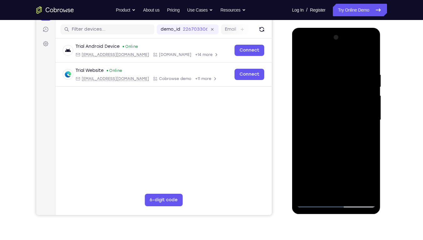
click at [371, 64] on div at bounding box center [336, 120] width 79 height 175
click at [324, 74] on div at bounding box center [336, 120] width 79 height 175
drag, startPoint x: 372, startPoint y: 123, endPoint x: 267, endPoint y: 112, distance: 105.4
click at [292, 112] on html "Online web based iOS Simulators and Android Emulators. Run iPhone, iPad, Mobile…" at bounding box center [336, 122] width 89 height 188
click at [368, 62] on div at bounding box center [336, 120] width 79 height 175
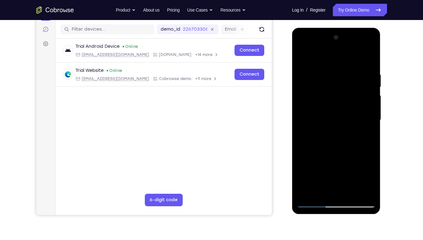
click at [370, 146] on div at bounding box center [336, 120] width 79 height 175
click at [333, 145] on div at bounding box center [336, 120] width 79 height 175
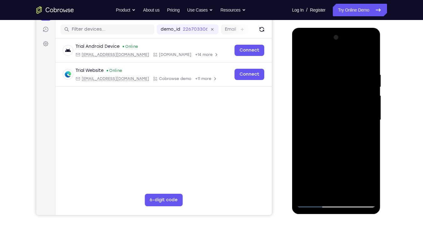
click at [372, 122] on div at bounding box center [336, 120] width 79 height 175
click at [312, 60] on div at bounding box center [336, 120] width 79 height 175
drag, startPoint x: 333, startPoint y: 92, endPoint x: 336, endPoint y: 169, distance: 77.0
click at [336, 169] on div at bounding box center [336, 120] width 79 height 175
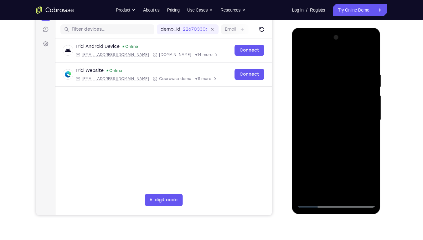
drag, startPoint x: 335, startPoint y: 101, endPoint x: 333, endPoint y: 176, distance: 75.8
click at [333, 176] on div at bounding box center [336, 120] width 79 height 175
drag, startPoint x: 336, startPoint y: 78, endPoint x: 332, endPoint y: 171, distance: 93.3
click at [332, 171] on div at bounding box center [336, 120] width 79 height 175
drag, startPoint x: 331, startPoint y: 106, endPoint x: 333, endPoint y: 193, distance: 86.7
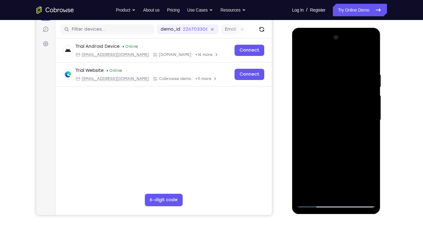
click at [333, 182] on div at bounding box center [336, 120] width 79 height 175
drag, startPoint x: 338, startPoint y: 91, endPoint x: 338, endPoint y: 175, distance: 83.9
click at [338, 175] on div at bounding box center [336, 120] width 79 height 175
drag, startPoint x: 335, startPoint y: 82, endPoint x: 331, endPoint y: 239, distance: 156.8
click at [331, 182] on html "Online web based iOS Simulators and Android Emulators. Run iPhone, iPad, Mobile…" at bounding box center [336, 122] width 89 height 188
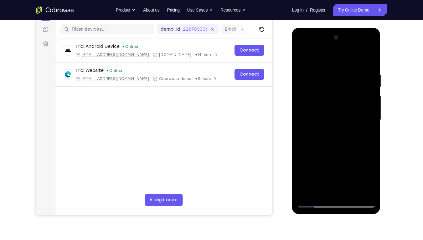
drag, startPoint x: 332, startPoint y: 91, endPoint x: 337, endPoint y: 240, distance: 149.0
click at [337, 182] on html "Online web based iOS Simulators and Android Emulators. Run iPhone, iPad, Mobile…" at bounding box center [336, 122] width 89 height 188
click at [325, 145] on div at bounding box center [336, 120] width 79 height 175
click at [372, 164] on div at bounding box center [336, 120] width 79 height 175
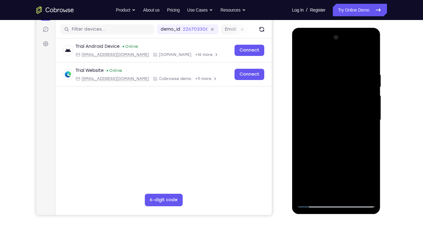
click at [372, 164] on div at bounding box center [336, 120] width 79 height 175
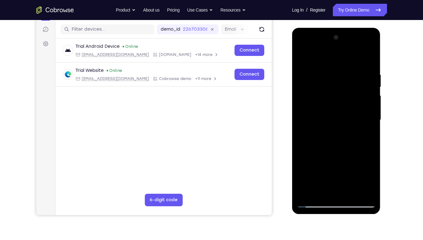
click at [369, 112] on div at bounding box center [336, 120] width 79 height 175
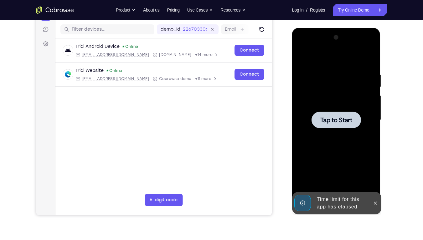
click at [334, 128] on div at bounding box center [336, 120] width 79 height 175
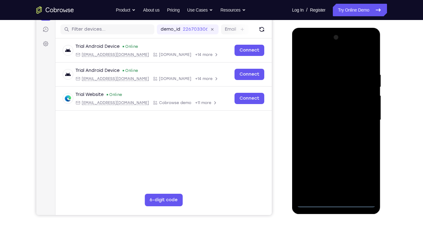
click at [335, 182] on div at bounding box center [336, 120] width 79 height 175
click at [364, 177] on div at bounding box center [336, 120] width 79 height 175
click at [328, 57] on div at bounding box center [336, 120] width 79 height 175
click at [365, 115] on div at bounding box center [336, 120] width 79 height 175
click at [331, 131] on div at bounding box center [336, 120] width 79 height 175
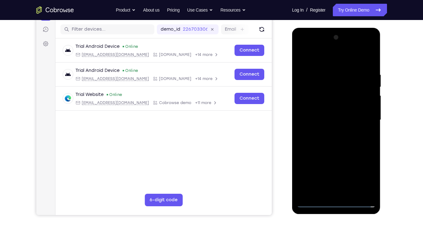
click at [340, 112] on div at bounding box center [336, 120] width 79 height 175
click at [340, 107] on div at bounding box center [336, 120] width 79 height 175
click at [338, 120] on div at bounding box center [336, 120] width 79 height 175
click at [332, 141] on div at bounding box center [336, 120] width 79 height 175
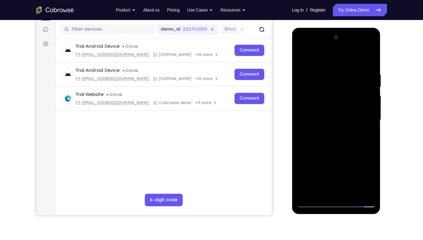
click at [332, 141] on div at bounding box center [336, 120] width 79 height 175
click at [333, 152] on div at bounding box center [336, 120] width 79 height 175
click at [334, 92] on div at bounding box center [336, 120] width 79 height 175
click at [333, 92] on div at bounding box center [336, 120] width 79 height 175
click at [369, 67] on div at bounding box center [336, 120] width 79 height 175
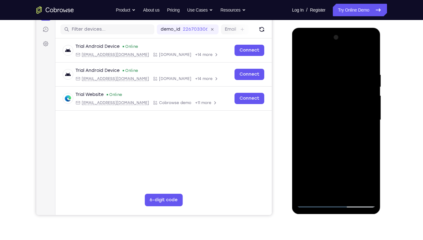
click at [349, 182] on div at bounding box center [336, 120] width 79 height 175
click at [339, 152] on div at bounding box center [336, 120] width 79 height 175
drag, startPoint x: 333, startPoint y: 170, endPoint x: 336, endPoint y: 104, distance: 66.1
click at [336, 104] on div at bounding box center [336, 120] width 79 height 175
click at [324, 160] on div at bounding box center [336, 120] width 79 height 175
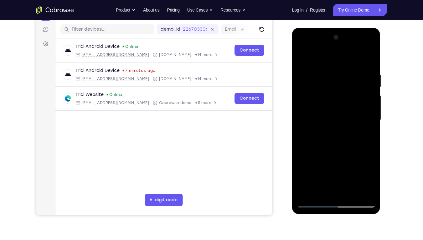
click at [303, 56] on div at bounding box center [336, 120] width 79 height 175
click at [325, 162] on div at bounding box center [336, 120] width 79 height 175
click at [366, 182] on div at bounding box center [336, 120] width 79 height 175
click at [302, 57] on div at bounding box center [336, 120] width 79 height 175
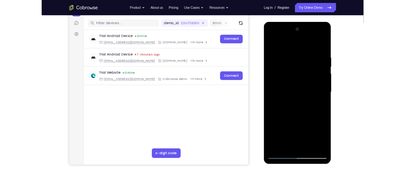
scroll to position [74, 0]
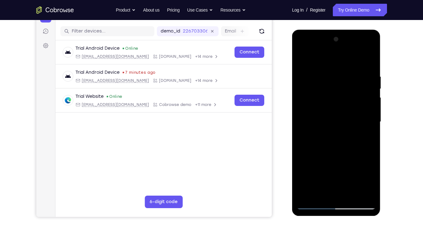
drag, startPoint x: 334, startPoint y: 156, endPoint x: 336, endPoint y: 95, distance: 60.1
click at [336, 95] on div at bounding box center [336, 121] width 79 height 175
drag, startPoint x: 331, startPoint y: 180, endPoint x: 335, endPoint y: 119, distance: 61.1
click at [335, 119] on div at bounding box center [336, 121] width 79 height 175
drag, startPoint x: 325, startPoint y: 177, endPoint x: 325, endPoint y: 103, distance: 74.2
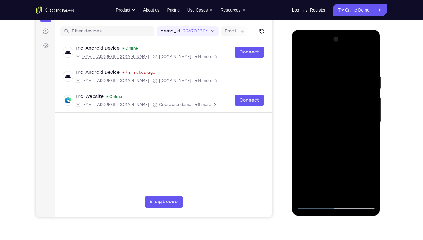
click at [325, 103] on div at bounding box center [336, 121] width 79 height 175
drag, startPoint x: 329, startPoint y: 183, endPoint x: 327, endPoint y: 109, distance: 74.8
click at [327, 109] on div at bounding box center [336, 121] width 79 height 175
drag, startPoint x: 339, startPoint y: 182, endPoint x: 328, endPoint y: 128, distance: 55.4
click at [328, 128] on div at bounding box center [336, 121] width 79 height 175
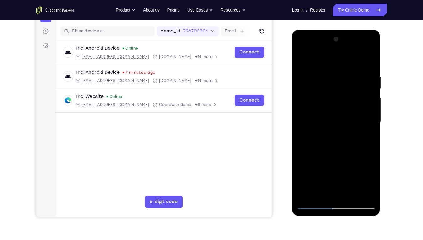
click at [328, 128] on div at bounding box center [336, 121] width 79 height 175
click at [302, 60] on div at bounding box center [336, 121] width 79 height 175
drag, startPoint x: 358, startPoint y: 122, endPoint x: 354, endPoint y: 212, distance: 90.2
click at [354, 182] on div at bounding box center [336, 123] width 89 height 186
drag, startPoint x: 356, startPoint y: 105, endPoint x: 353, endPoint y: 176, distance: 71.4
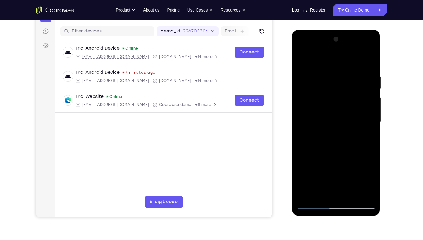
click at [353, 176] on div at bounding box center [336, 121] width 79 height 175
drag, startPoint x: 349, startPoint y: 120, endPoint x: 353, endPoint y: 209, distance: 89.3
click at [353, 182] on div at bounding box center [336, 121] width 79 height 175
drag, startPoint x: 348, startPoint y: 108, endPoint x: 353, endPoint y: 228, distance: 120.6
click at [353, 182] on html "Online web based iOS Simulators and Android Emulators. Run iPhone, iPad, Mobile…" at bounding box center [336, 124] width 89 height 188
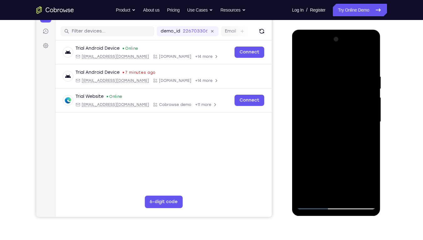
drag, startPoint x: 345, startPoint y: 121, endPoint x: 348, endPoint y: 188, distance: 67.0
click at [348, 182] on div at bounding box center [336, 121] width 79 height 175
drag, startPoint x: 335, startPoint y: 116, endPoint x: 343, endPoint y: 165, distance: 50.1
click at [343, 165] on div at bounding box center [336, 121] width 79 height 175
drag, startPoint x: 332, startPoint y: 175, endPoint x: 334, endPoint y: 127, distance: 47.9
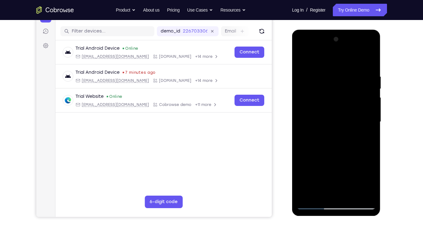
click at [334, 127] on div at bounding box center [336, 121] width 79 height 175
drag, startPoint x: 329, startPoint y: 174, endPoint x: 331, endPoint y: 103, distance: 71.4
click at [331, 103] on div at bounding box center [336, 121] width 79 height 175
click at [324, 153] on div at bounding box center [336, 121] width 79 height 175
click at [323, 182] on div at bounding box center [336, 121] width 79 height 175
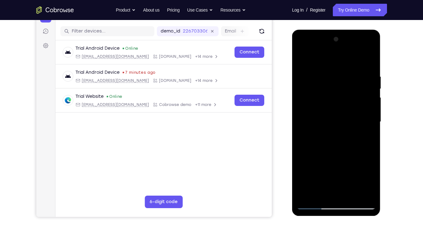
click at [319, 182] on div at bounding box center [336, 121] width 79 height 175
click at [355, 157] on div at bounding box center [336, 121] width 79 height 175
drag, startPoint x: 330, startPoint y: 180, endPoint x: 336, endPoint y: 116, distance: 64.1
click at [336, 116] on div at bounding box center [336, 121] width 79 height 175
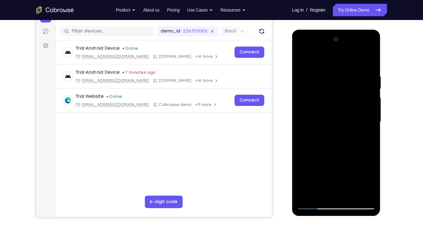
drag, startPoint x: 338, startPoint y: 161, endPoint x: 337, endPoint y: 199, distance: 38.8
click at [337, 182] on div at bounding box center [336, 121] width 79 height 175
click at [302, 167] on div at bounding box center [336, 121] width 79 height 175
click at [308, 132] on div at bounding box center [336, 121] width 79 height 175
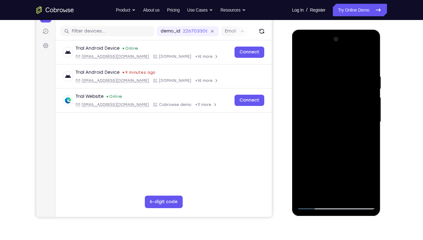
click at [301, 61] on div at bounding box center [336, 121] width 79 height 175
click at [302, 59] on div at bounding box center [336, 121] width 79 height 175
click at [368, 71] on div at bounding box center [336, 121] width 79 height 175
click at [368, 60] on div at bounding box center [336, 121] width 79 height 175
click at [323, 182] on div at bounding box center [336, 121] width 79 height 175
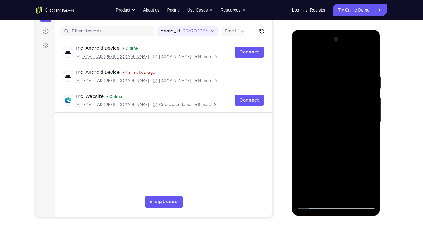
click at [332, 58] on div at bounding box center [336, 121] width 79 height 175
click at [366, 58] on div at bounding box center [336, 121] width 79 height 175
click at [306, 182] on div at bounding box center [336, 121] width 79 height 175
click at [371, 129] on div at bounding box center [336, 121] width 79 height 175
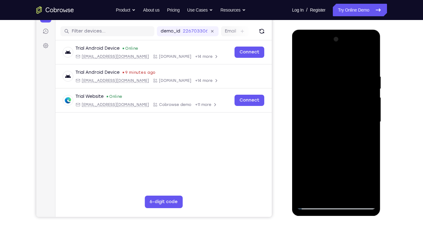
click at [371, 129] on div at bounding box center [336, 121] width 79 height 175
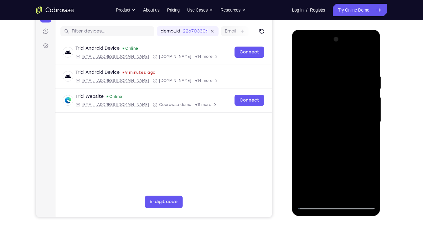
click at [328, 72] on div at bounding box center [336, 121] width 79 height 175
click at [313, 74] on div at bounding box center [336, 121] width 79 height 175
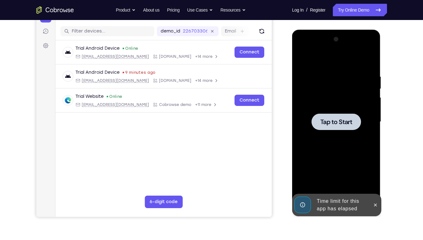
click at [342, 72] on div at bounding box center [336, 121] width 79 height 175
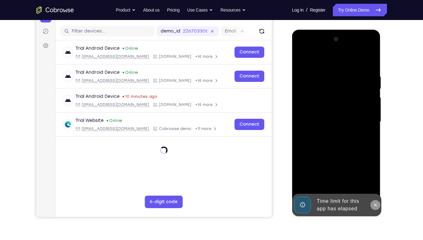
click at [374, 182] on icon at bounding box center [375, 205] width 3 height 3
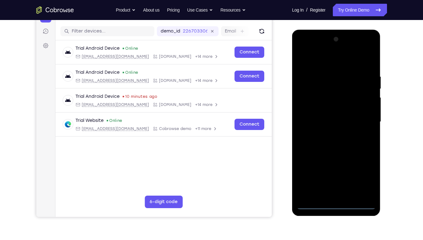
click at [334, 182] on div at bounding box center [336, 121] width 79 height 175
